Goal: Task Accomplishment & Management: Use online tool/utility

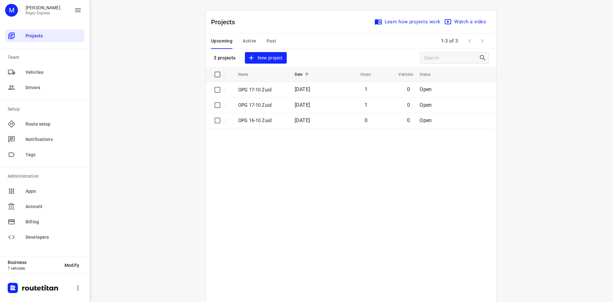
click at [244, 42] on span "Active" at bounding box center [249, 41] width 13 height 8
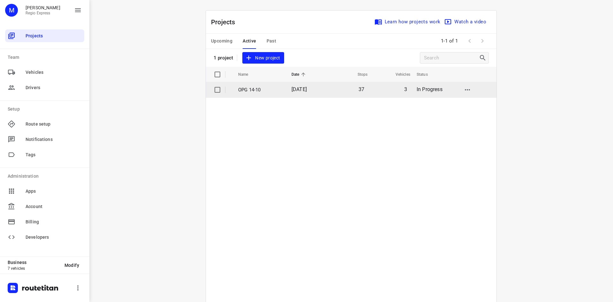
click at [281, 95] on td "OPG 14-10" at bounding box center [259, 89] width 55 height 15
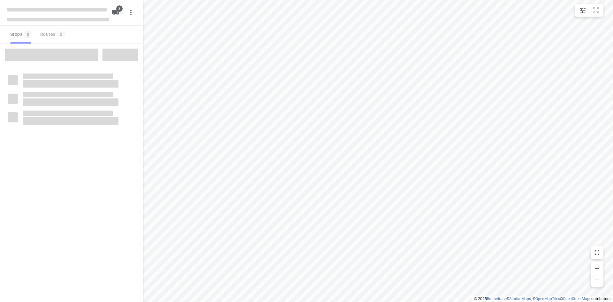
type input "distance"
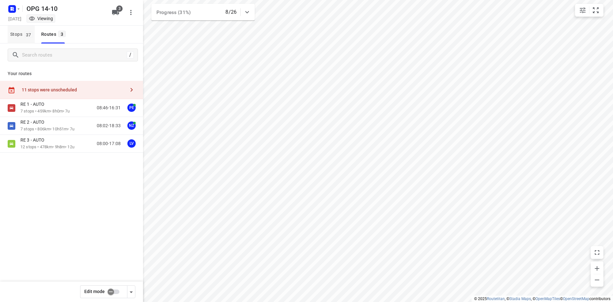
click at [28, 36] on span "37" at bounding box center [28, 34] width 9 height 6
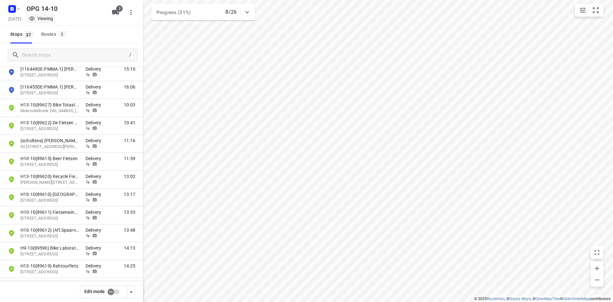
scroll to position [447, 0]
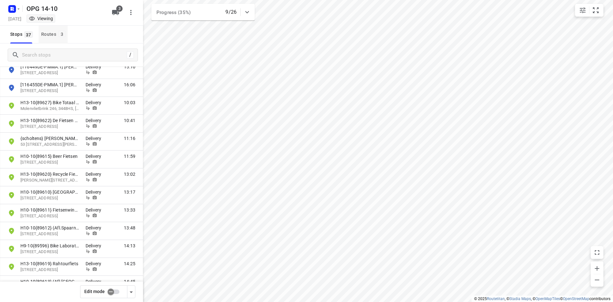
click at [48, 33] on div "Routes 3" at bounding box center [54, 34] width 26 height 8
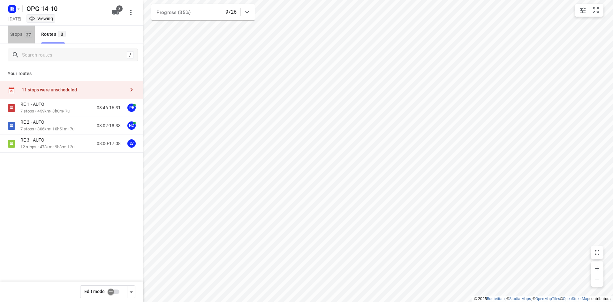
click at [20, 38] on span "Stops 37" at bounding box center [22, 34] width 25 height 8
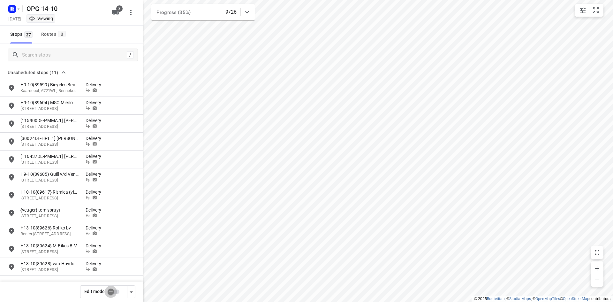
click at [109, 292] on input "checkbox" at bounding box center [111, 291] width 36 height 12
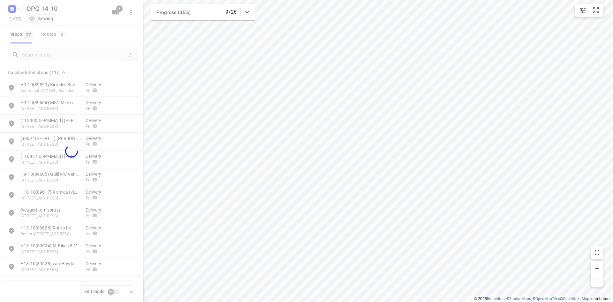
checkbox input "true"
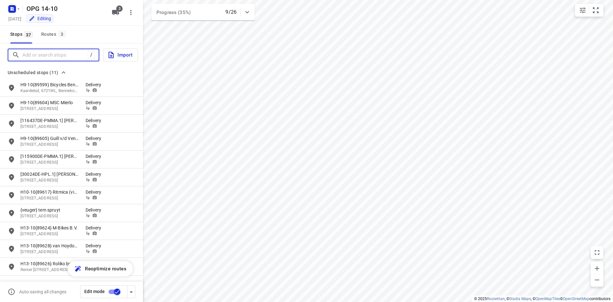
click at [63, 60] on input "Add or search stops" at bounding box center [54, 55] width 65 height 10
click at [63, 58] on input "Add or search stops" at bounding box center [79, 55] width 115 height 10
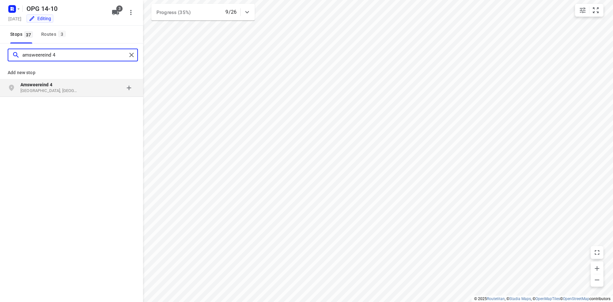
type input "amsweereind 4"
click at [62, 85] on p "Amsweereind 4" at bounding box center [49, 84] width 59 height 6
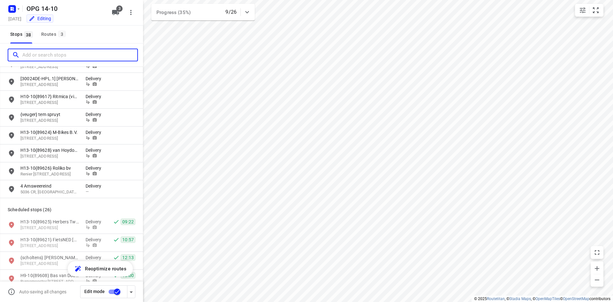
scroll to position [96, 0]
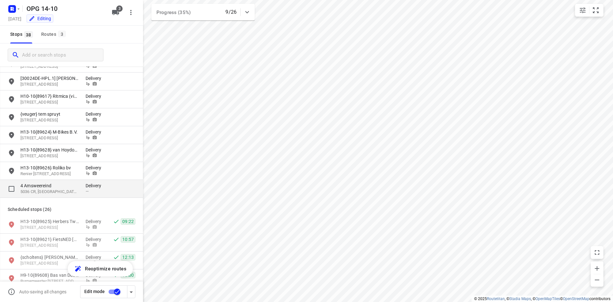
click at [62, 184] on p "4 Amsweereind" at bounding box center [49, 185] width 59 height 6
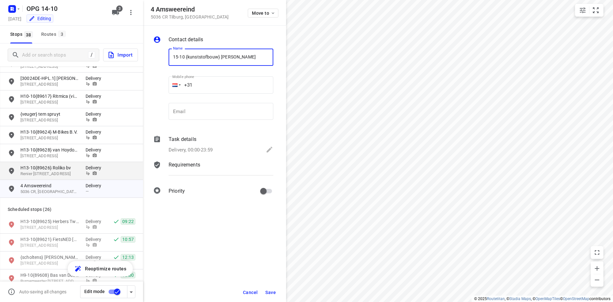
type input "15-10 {kunststofbouw} [PERSON_NAME]"
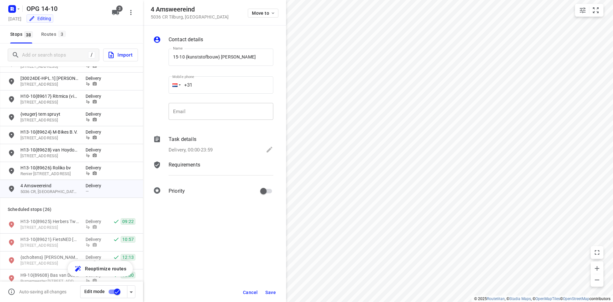
click at [173, 119] on input "email" at bounding box center [220, 111] width 105 height 17
paste input "[DOMAIN_NAME]"
click at [201, 111] on input "[DOMAIN_NAME]" at bounding box center [220, 111] width 105 height 17
type input "[EMAIL_ADDRESS][DOMAIN_NAME]"
click at [227, 83] on input "+31" at bounding box center [220, 84] width 105 height 17
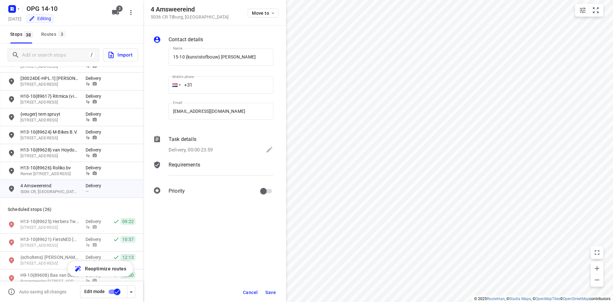
click at [204, 85] on input "+31" at bounding box center [220, 84] width 105 height 17
type input "[PHONE_NUMBER]"
click at [194, 150] on p "Delivery, 00:00-23:59" at bounding box center [190, 149] width 44 height 7
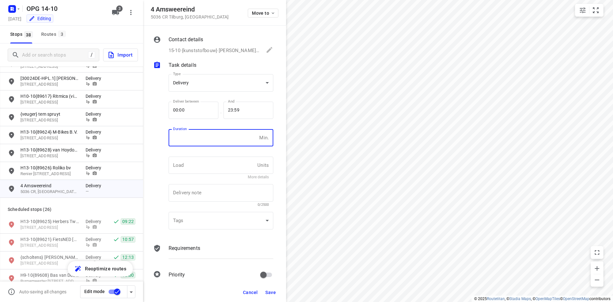
click at [191, 135] on input "number" at bounding box center [212, 137] width 88 height 17
type input "10"
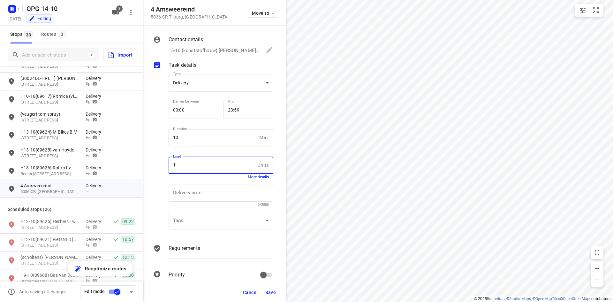
type input "1"
click at [206, 238] on div "Contact details 15-10 {kunststofbouw} [PERSON_NAME], [PHONE_NUMBER], [EMAIL_ADD…" at bounding box center [214, 154] width 143 height 257
click at [198, 245] on p "Requirements" at bounding box center [184, 248] width 32 height 8
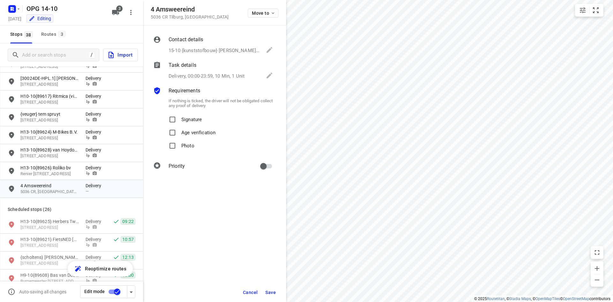
click at [184, 119] on p "Signature" at bounding box center [191, 117] width 20 height 9
click at [179, 119] on input "Signature" at bounding box center [172, 119] width 13 height 13
checkbox input "true"
click at [182, 149] on span "Photo" at bounding box center [187, 145] width 13 height 13
click at [179, 149] on input "Photo" at bounding box center [172, 145] width 13 height 13
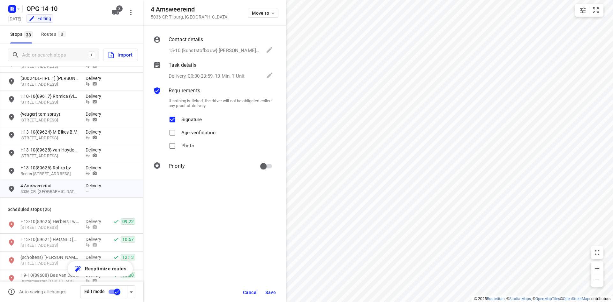
checkbox input "true"
click at [262, 159] on div "Priority" at bounding box center [220, 166] width 107 height 15
click at [270, 168] on input "primary checkbox" at bounding box center [263, 166] width 36 height 12
checkbox input "true"
click at [267, 294] on span "Save" at bounding box center [270, 291] width 11 height 5
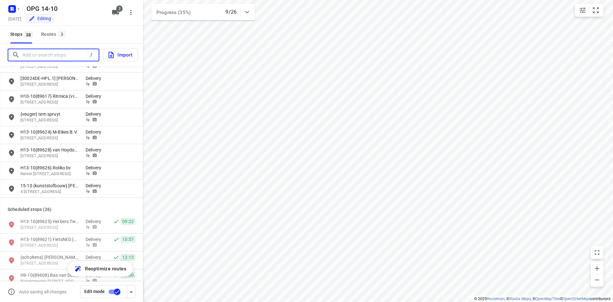
click at [57, 59] on input "Add or search stops" at bounding box center [54, 55] width 65 height 10
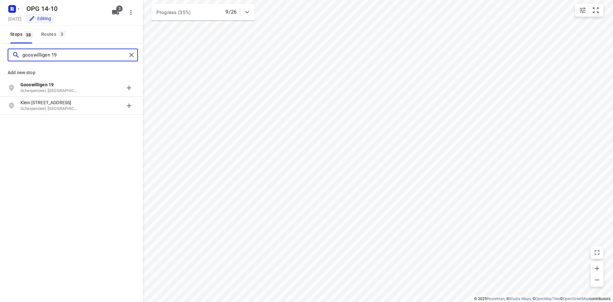
type input "gooswilligen 19"
click at [16, 86] on div "grid" at bounding box center [14, 87] width 13 height 13
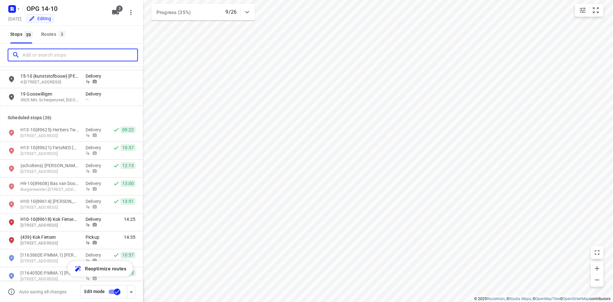
scroll to position [191, 0]
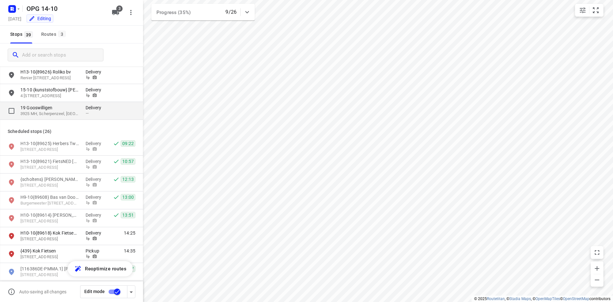
click at [73, 108] on p "19 Gooswilligen" at bounding box center [49, 107] width 59 height 6
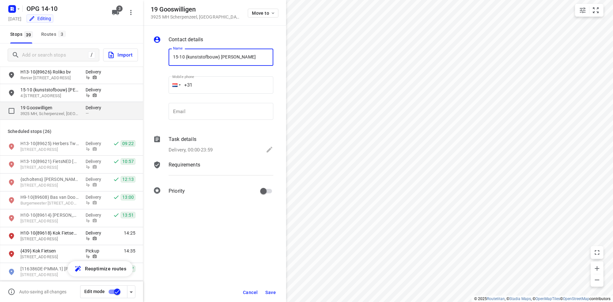
type input "15-10 {kunststofbouw} [PERSON_NAME]"
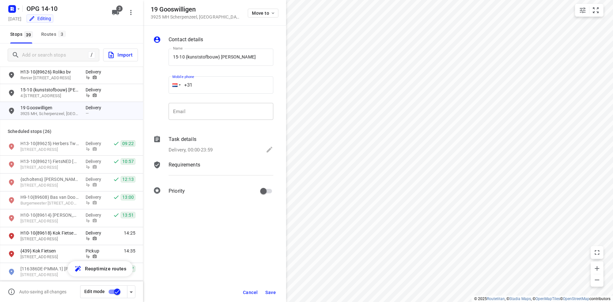
drag, startPoint x: 254, startPoint y: 112, endPoint x: 195, endPoint y: 115, distance: 59.4
click at [254, 112] on input "email" at bounding box center [220, 111] width 105 height 17
paste input "tel"
type input "+31"
click at [236, 118] on input "email" at bounding box center [220, 111] width 105 height 17
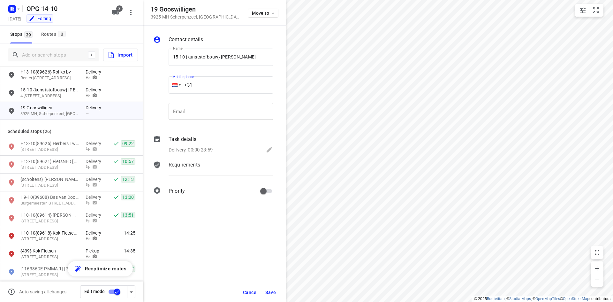
paste input "[EMAIL_ADDRESS][DOMAIN_NAME]"
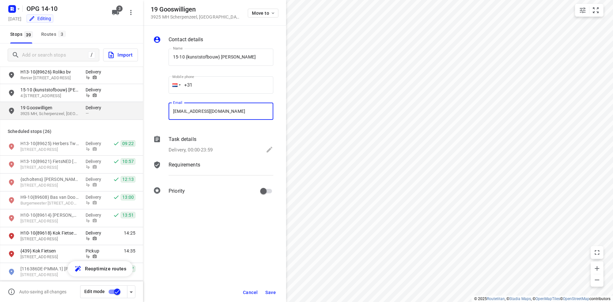
type input "[EMAIL_ADDRESS][DOMAIN_NAME]"
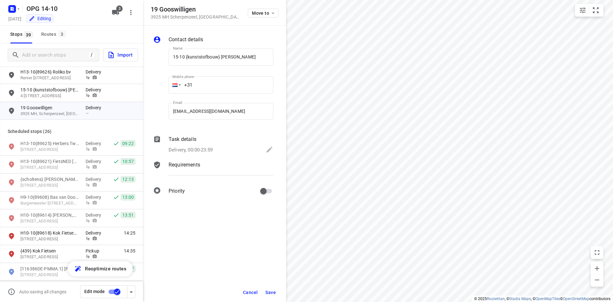
click at [208, 86] on input "+31" at bounding box center [220, 84] width 105 height 17
type input "[PHONE_NUMBER]"
click at [198, 154] on div "Task details Delivery, 00:00-23:59" at bounding box center [220, 145] width 107 height 22
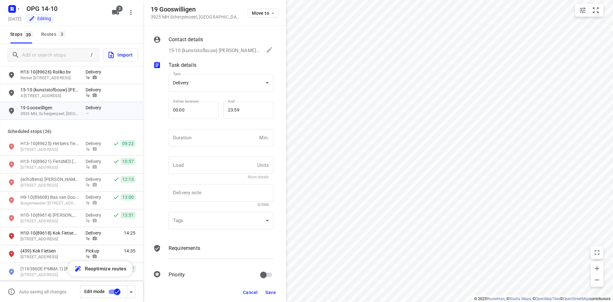
click at [198, 151] on div "Duration Min. Duration" at bounding box center [220, 140] width 105 height 22
click at [203, 141] on input "number" at bounding box center [212, 137] width 88 height 17
type input "10"
type input "1"
click at [184, 243] on div "Requirements" at bounding box center [220, 254] width 107 height 22
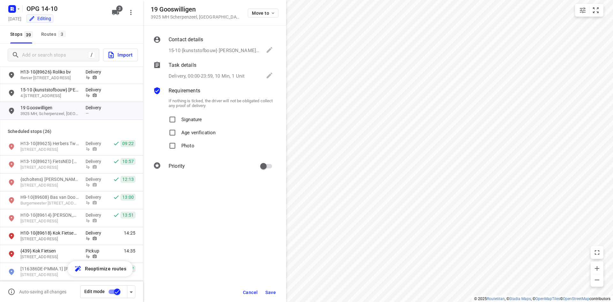
click at [173, 112] on div "If nothing is ticked, the driver will not be obligated collect any proof of del…" at bounding box center [220, 123] width 107 height 59
click at [175, 122] on input "Signature" at bounding box center [172, 119] width 13 height 13
checkbox input "true"
click at [177, 146] on input "Photo" at bounding box center [172, 145] width 13 height 13
checkbox input "true"
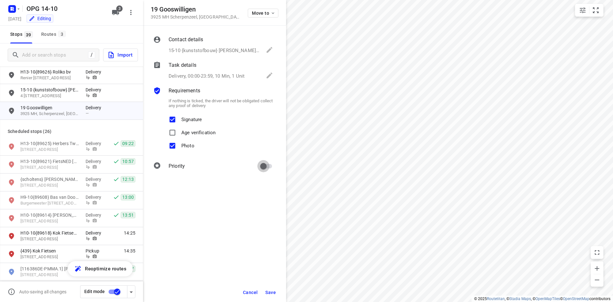
click at [272, 167] on input "primary checkbox" at bounding box center [263, 166] width 36 height 12
checkbox input "true"
click at [274, 293] on span "Save" at bounding box center [270, 291] width 11 height 5
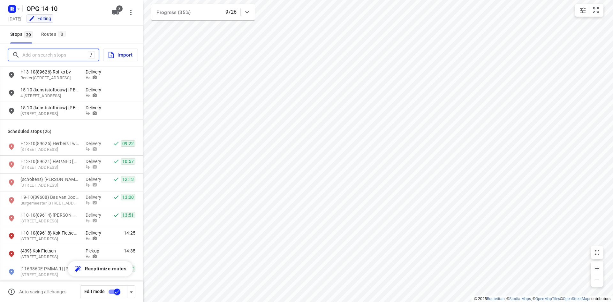
click at [67, 51] on input "Add or search stops" at bounding box center [54, 55] width 65 height 10
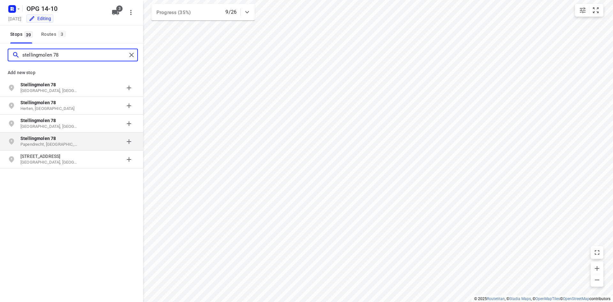
type input "stellingmolen 78"
click at [60, 142] on p "Papendrecht, [GEOGRAPHIC_DATA]" at bounding box center [49, 144] width 59 height 6
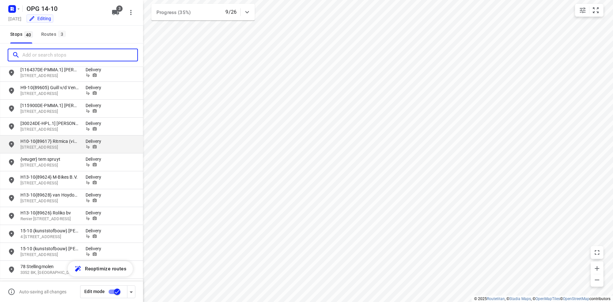
scroll to position [128, 0]
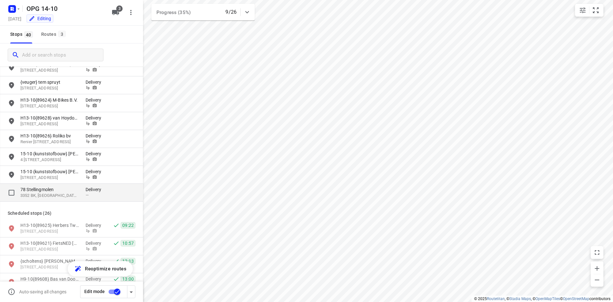
click at [94, 195] on div "—" at bounding box center [95, 194] width 19 height 5
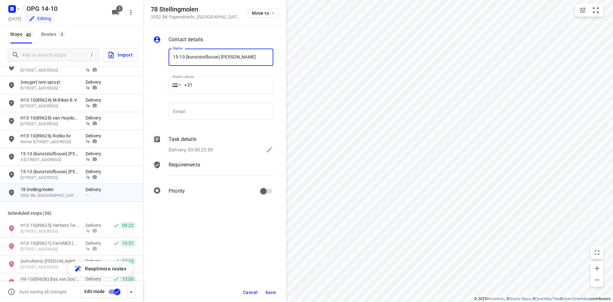
type input "15-10 {kunststofbouw} [PERSON_NAME]"
click at [257, 119] on input "email" at bounding box center [220, 111] width 105 height 17
paste input "[EMAIL_ADDRESS][DOMAIN_NAME]"
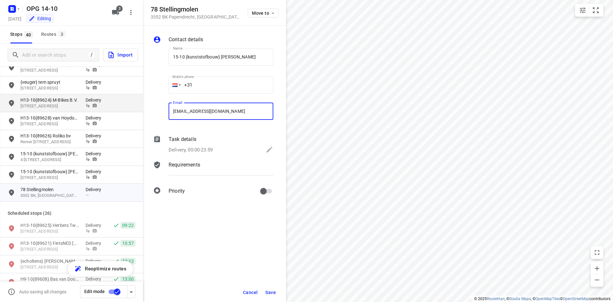
type input "[EMAIL_ADDRESS][DOMAIN_NAME]"
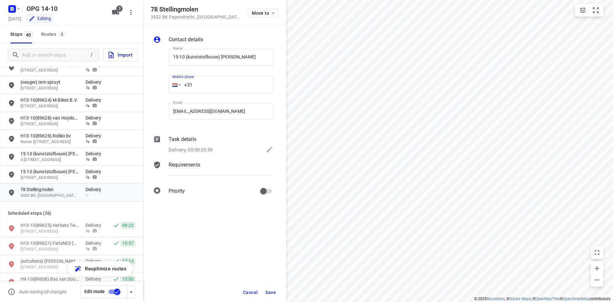
click at [209, 82] on input "+31" at bounding box center [220, 84] width 105 height 17
type input "[PHONE_NUMBER]"
click at [250, 166] on div "Requirements" at bounding box center [220, 165] width 105 height 8
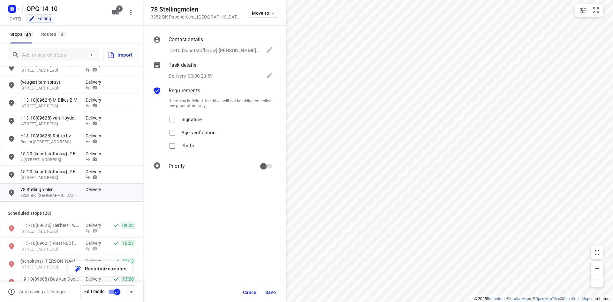
click at [197, 126] on p "Age verification" at bounding box center [198, 130] width 34 height 9
click at [179, 126] on input "Age verification" at bounding box center [172, 132] width 13 height 13
checkbox input "true"
click at [195, 143] on div "Photo" at bounding box center [220, 145] width 105 height 13
click at [190, 121] on p "Signature" at bounding box center [191, 117] width 20 height 9
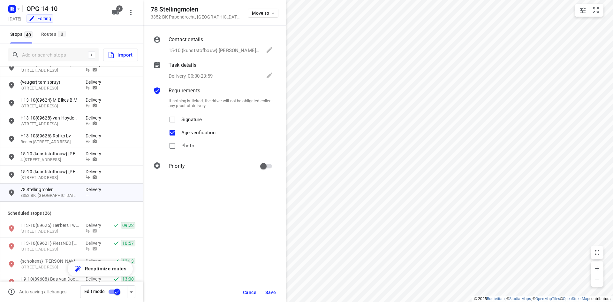
click at [179, 121] on input "Signature" at bounding box center [172, 119] width 13 height 13
checkbox input "true"
click at [187, 138] on span "Age verification" at bounding box center [198, 132] width 34 height 13
click at [179, 138] on input "Age verification" at bounding box center [172, 132] width 13 height 13
checkbox input "false"
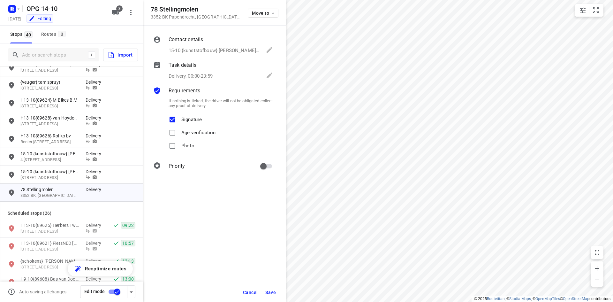
click at [179, 144] on label "Photo" at bounding box center [180, 145] width 28 height 13
click at [179, 144] on input "Photo" at bounding box center [172, 145] width 13 height 13
checkbox input "true"
click at [202, 74] on p "Delivery, 00:00-23:59" at bounding box center [190, 75] width 44 height 7
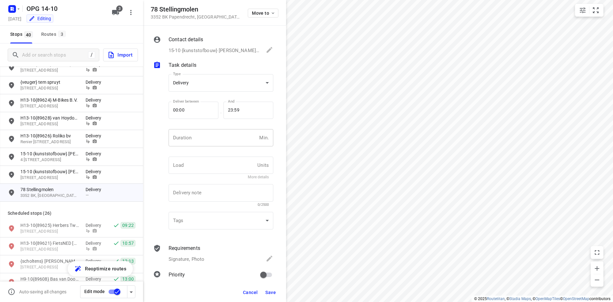
click at [206, 134] on input "number" at bounding box center [212, 137] width 88 height 17
type input "10"
type input "1"
click at [254, 273] on input "primary checkbox" at bounding box center [263, 274] width 36 height 12
checkbox input "true"
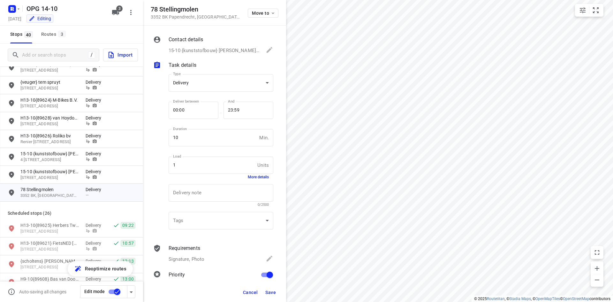
click at [273, 292] on span "Save" at bounding box center [270, 291] width 11 height 5
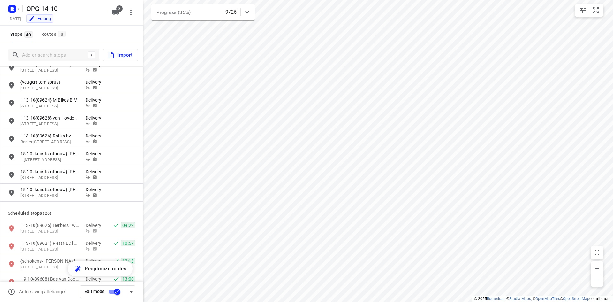
click at [39, 62] on div "/ Import" at bounding box center [71, 54] width 143 height 23
click at [45, 50] on input "Add or search stops" at bounding box center [79, 55] width 115 height 10
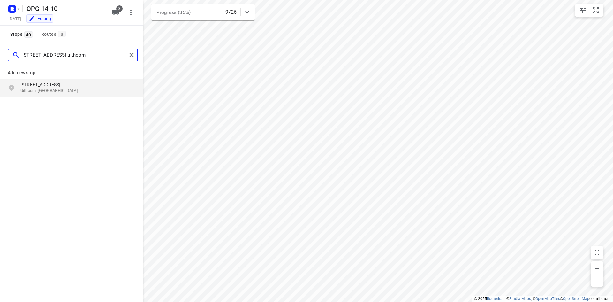
type input "[STREET_ADDRESS] uithoorn"
click at [49, 92] on p "Uithoorn, [GEOGRAPHIC_DATA]" at bounding box center [49, 91] width 59 height 6
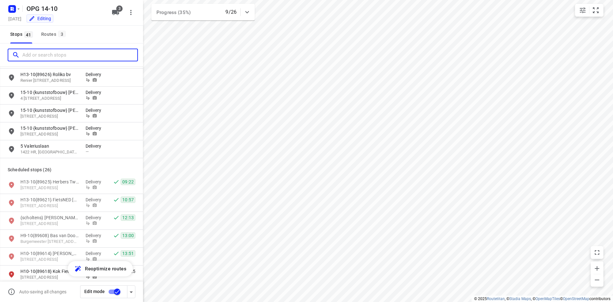
scroll to position [191, 0]
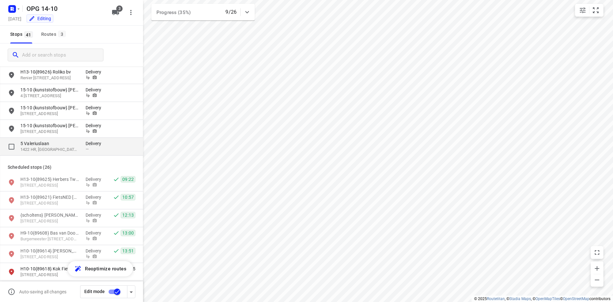
click at [71, 153] on div "5 [STREET_ADDRESS] Delivery —" at bounding box center [71, 147] width 143 height 18
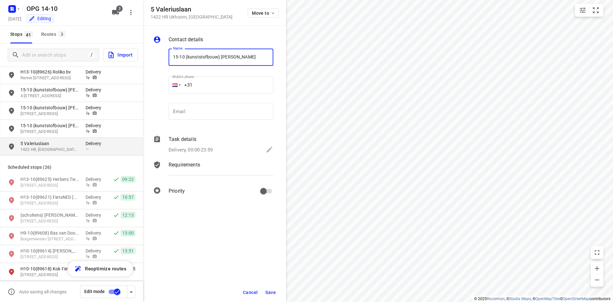
type input "15-10 {kunststofbouw} [PERSON_NAME]"
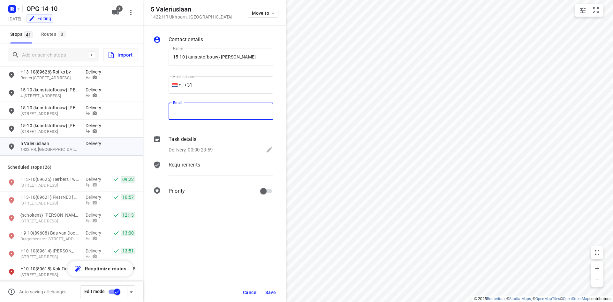
click at [226, 111] on input "email" at bounding box center [220, 111] width 105 height 17
paste input "[EMAIL_ADDRESS][DOMAIN_NAME]"
type input "[EMAIL_ADDRESS][DOMAIN_NAME]"
click at [259, 88] on input "+31" at bounding box center [220, 84] width 105 height 17
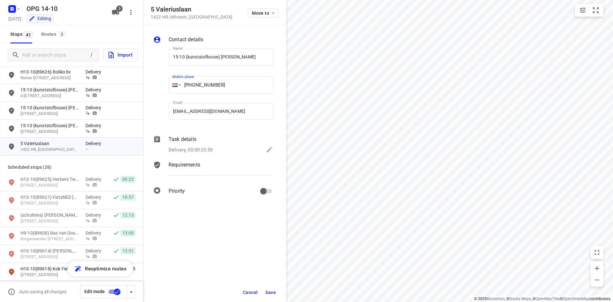
type input "[PHONE_NUMBER]"
click at [226, 147] on div "Delivery, 00:00-23:59" at bounding box center [220, 150] width 105 height 9
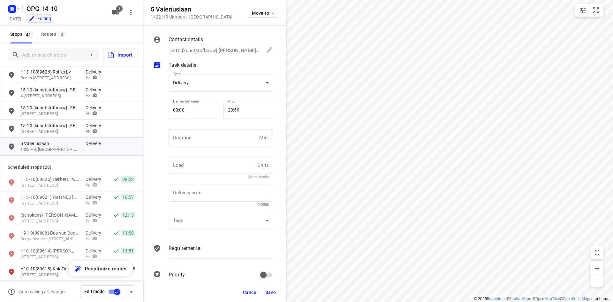
click at [212, 133] on input "number" at bounding box center [212, 137] width 88 height 17
type input "10"
type input "1"
click at [185, 244] on p "Requirements" at bounding box center [184, 248] width 32 height 8
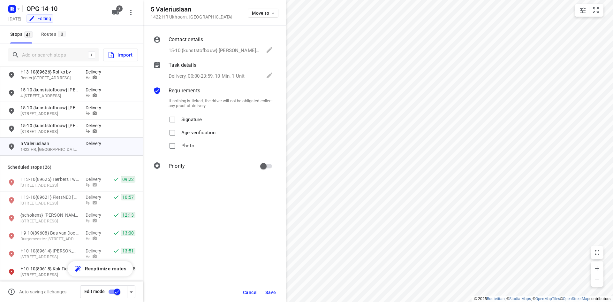
click at [179, 122] on label "Signature" at bounding box center [184, 119] width 36 height 13
click at [179, 122] on input "Signature" at bounding box center [172, 119] width 13 height 13
checkbox input "true"
click at [179, 148] on label "Photo" at bounding box center [180, 145] width 28 height 13
click at [179, 148] on input "Photo" at bounding box center [172, 145] width 13 height 13
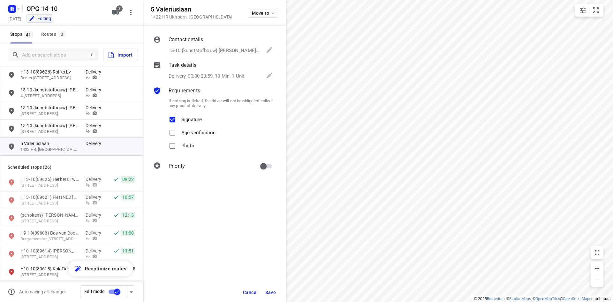
checkbox input "true"
click at [255, 170] on div "Priority" at bounding box center [220, 166] width 107 height 15
click at [265, 168] on input "primary checkbox" at bounding box center [263, 166] width 36 height 12
checkbox input "true"
click at [268, 290] on span "Save" at bounding box center [270, 291] width 11 height 5
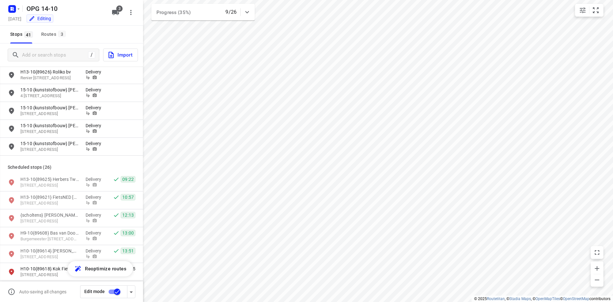
scroll to position [160, 0]
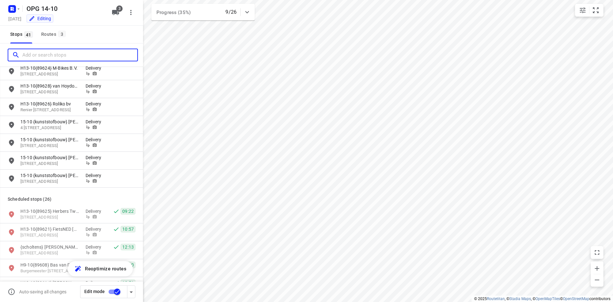
click at [60, 53] on input "Add or search stops" at bounding box center [79, 55] width 115 height 10
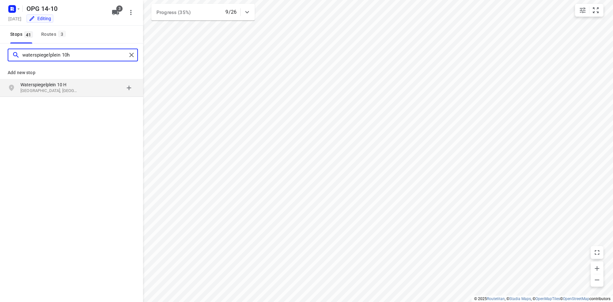
type input "waterspiegelplein 10h"
click at [86, 89] on div "grid" at bounding box center [111, 87] width 50 height 13
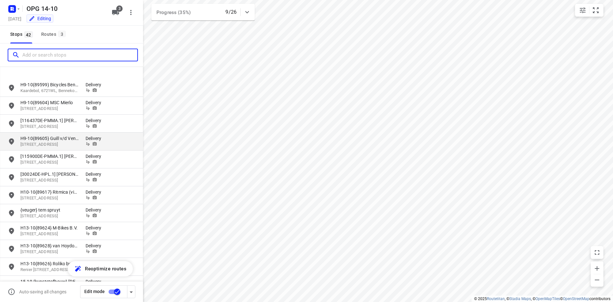
scroll to position [191, 0]
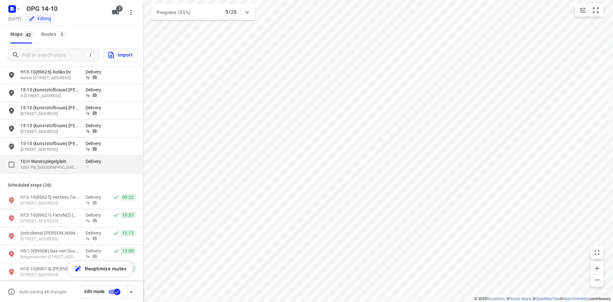
click at [100, 159] on p "Delivery" at bounding box center [95, 161] width 19 height 6
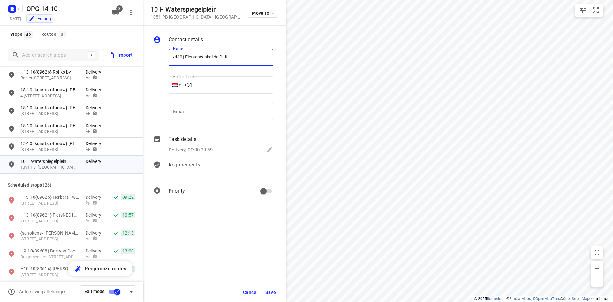
type input "{440} Fietsenwinkel de Duif"
type input "[PHONE_NUMBER]"
click at [198, 158] on div "Contact details Name {440} Fietsenwinkel de Duif Name Mobile phone [PHONE_NUMBE…" at bounding box center [214, 117] width 143 height 182
click at [193, 151] on p "Delivery, 00:00-23:59" at bounding box center [190, 149] width 44 height 7
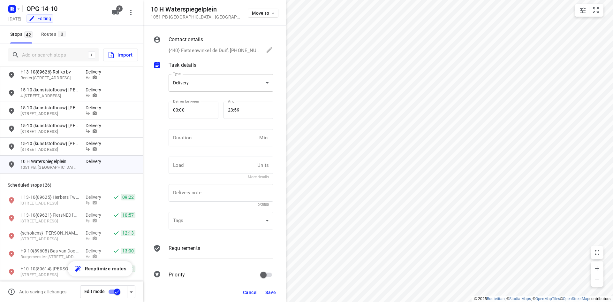
click at [210, 91] on body "i © 2025 Routetitan , © Stadia Maps , © OpenMapTiles © OpenStreetMap contributo…" at bounding box center [306, 151] width 613 height 302
click at [210, 90] on div "Pickup" at bounding box center [219, 94] width 90 height 8
type input "pickup"
click at [194, 143] on input "number" at bounding box center [212, 137] width 88 height 17
type input "10"
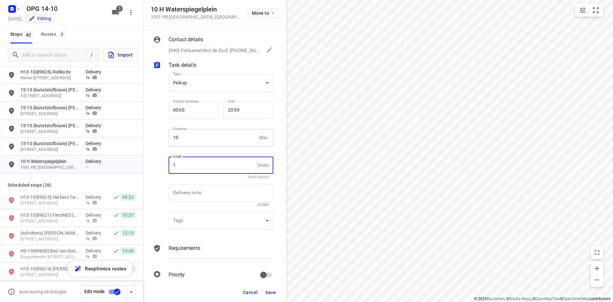
type input "1"
click at [177, 249] on p "Requirements" at bounding box center [184, 248] width 32 height 8
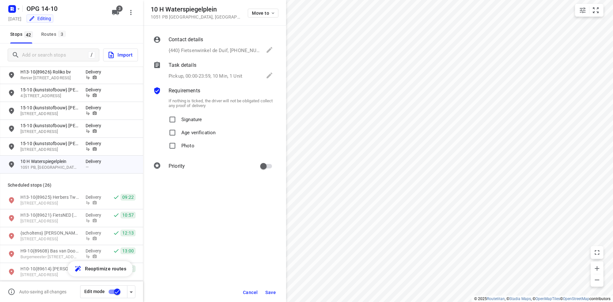
click at [181, 121] on p "Signature" at bounding box center [191, 117] width 20 height 9
click at [179, 121] on input "Signature" at bounding box center [172, 119] width 13 height 13
checkbox input "true"
click at [176, 146] on input "Photo" at bounding box center [172, 145] width 13 height 13
checkbox input "true"
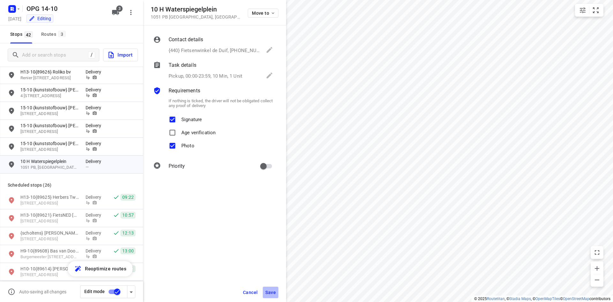
click at [273, 293] on span "Save" at bounding box center [270, 291] width 11 height 5
